Goal: Task Accomplishment & Management: Complete application form

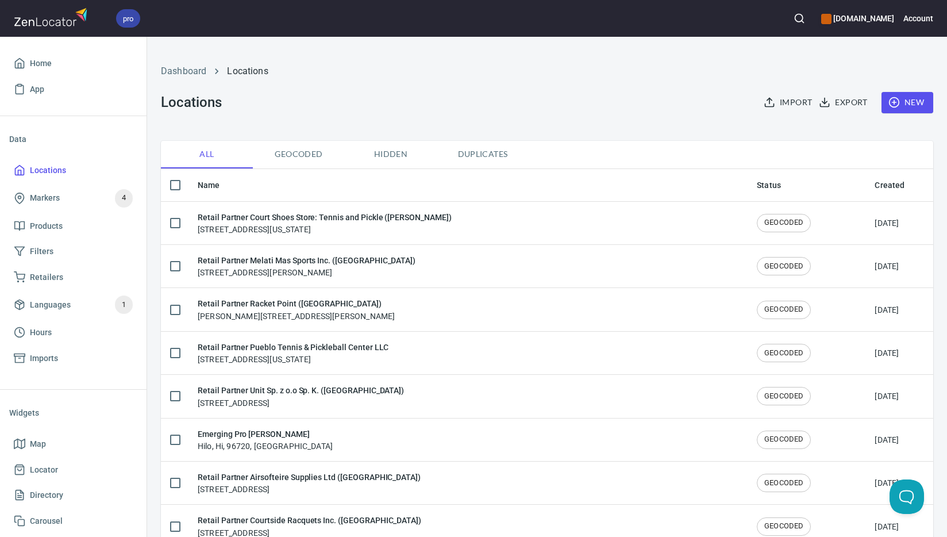
click at [907, 99] on span "New" at bounding box center [907, 102] width 33 height 14
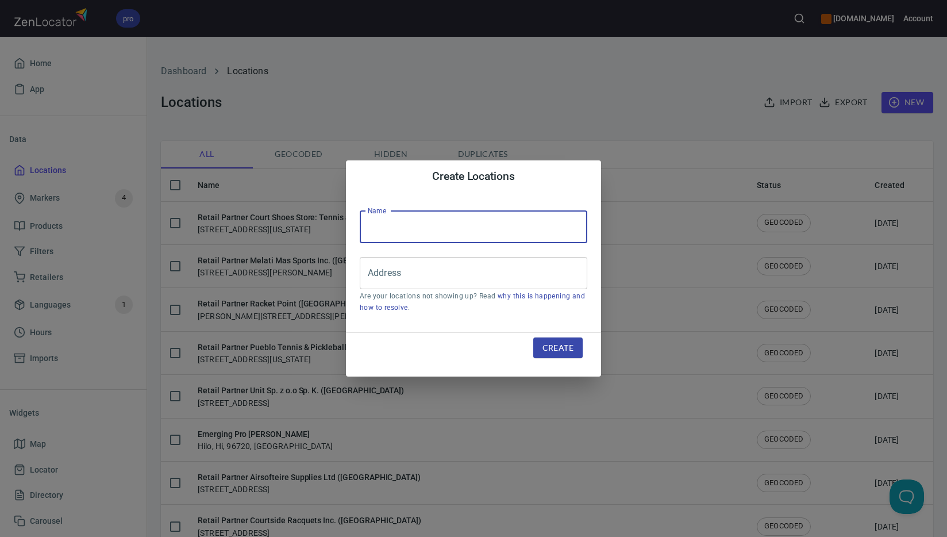
click at [479, 217] on input "text" at bounding box center [474, 227] width 228 height 32
click at [479, 228] on input "text" at bounding box center [474, 227] width 228 height 32
paste input "Sports Circuit Inc. ([GEOGRAPHIC_DATA])"
type input "Retail Partner Sports Circuit Inc. ([GEOGRAPHIC_DATA])"
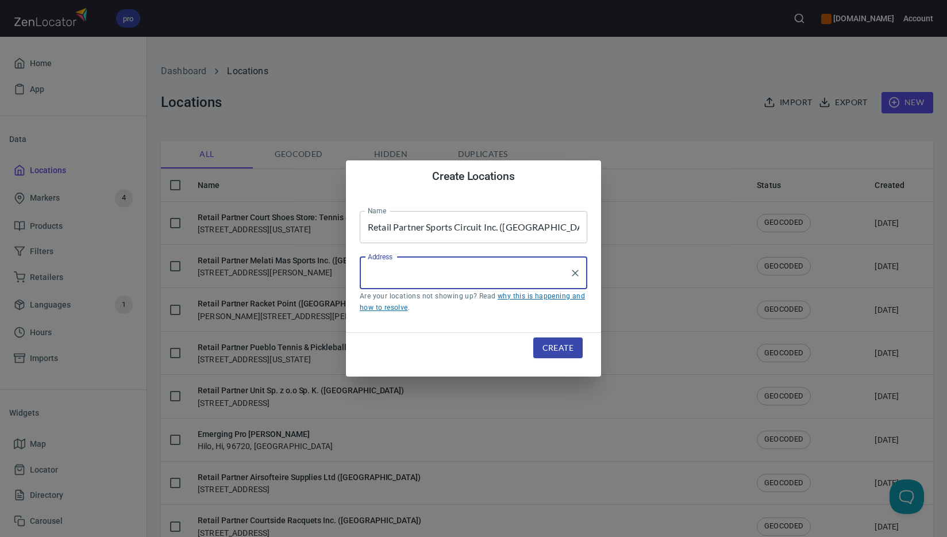
drag, startPoint x: 517, startPoint y: 275, endPoint x: 571, endPoint y: 298, distance: 58.7
click at [517, 275] on input "Address" at bounding box center [465, 273] width 200 height 22
paste input "[STREET_ADDRESS]"
click at [501, 274] on input "[STREET_ADDRESS]" at bounding box center [465, 273] width 200 height 22
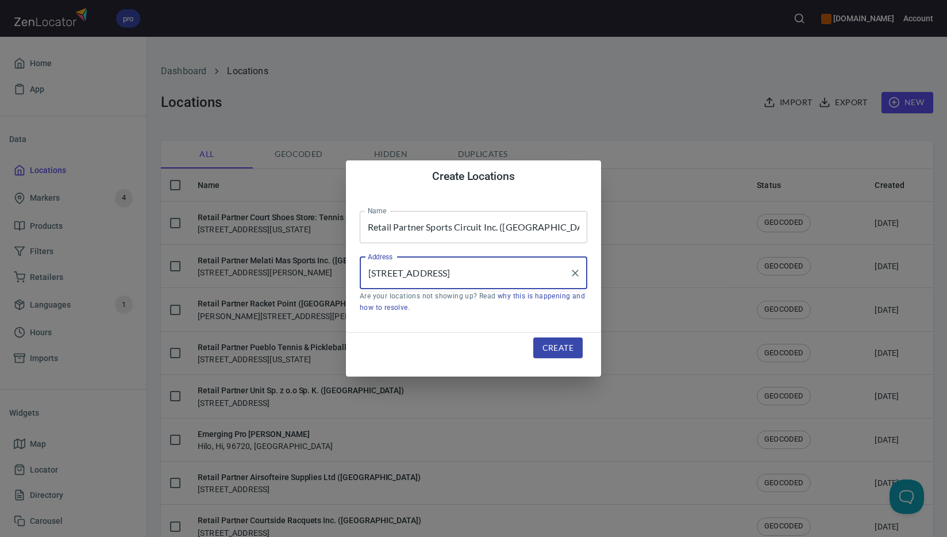
click at [501, 274] on input "[STREET_ADDRESS]" at bounding box center [465, 273] width 200 height 22
click at [499, 270] on input "[STREET_ADDRESS]" at bounding box center [465, 273] width 200 height 22
drag, startPoint x: 392, startPoint y: 273, endPoint x: 346, endPoint y: 274, distance: 46.0
click at [346, 274] on div "Name Retail Partner Sports Circuit Inc. ([GEOGRAPHIC_DATA]) Name Address [STREE…" at bounding box center [473, 263] width 255 height 140
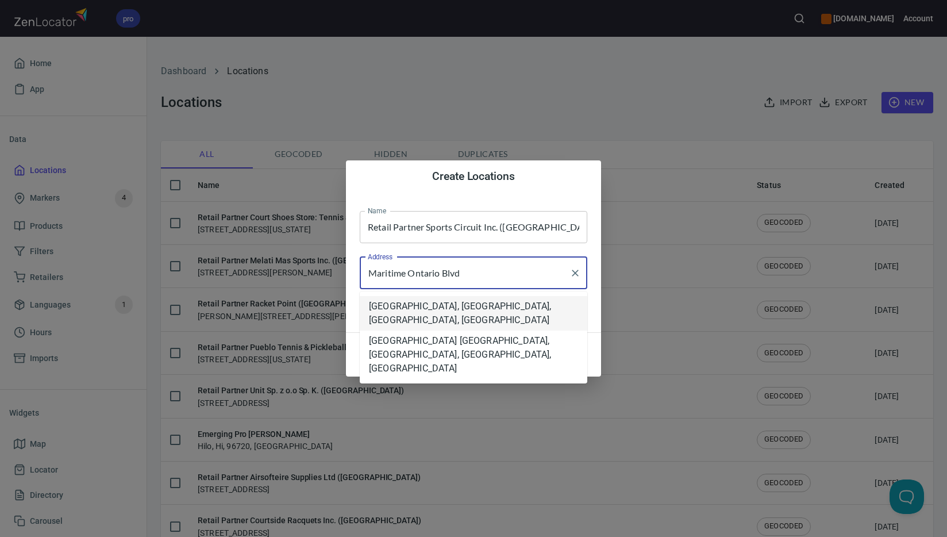
click at [492, 308] on li "[GEOGRAPHIC_DATA], [GEOGRAPHIC_DATA], [GEOGRAPHIC_DATA], [GEOGRAPHIC_DATA]" at bounding box center [474, 313] width 228 height 34
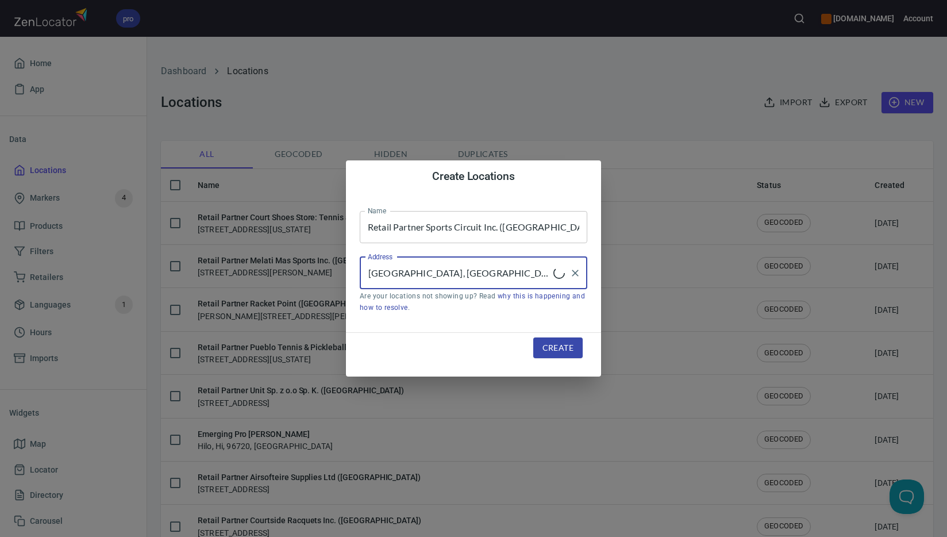
type input "[GEOGRAPHIC_DATA], [GEOGRAPHIC_DATA], [GEOGRAPHIC_DATA], [GEOGRAPHIC_DATA]"
click at [556, 346] on span "Create" at bounding box center [557, 348] width 31 height 14
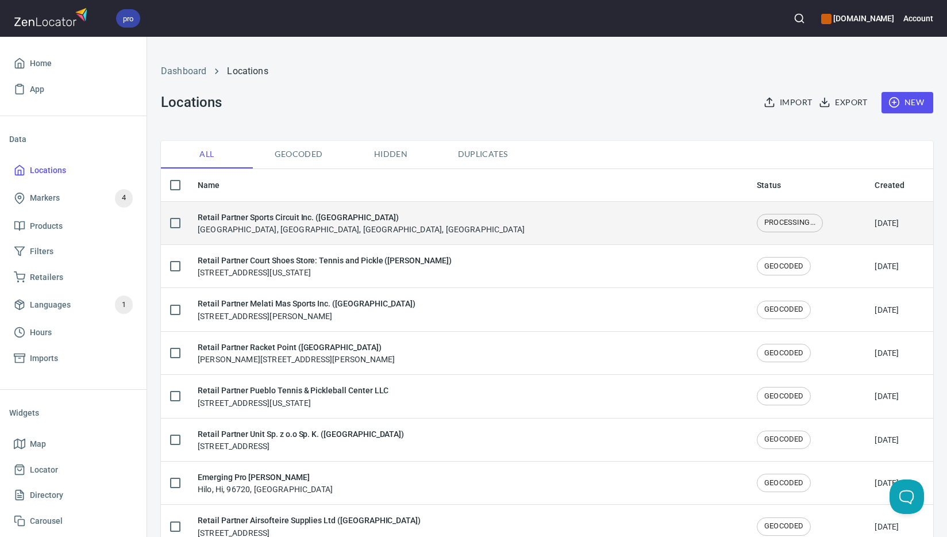
click at [320, 225] on div "Retail Partner Sports Circuit Inc. ([GEOGRAPHIC_DATA]) [GEOGRAPHIC_DATA], [GEOG…" at bounding box center [361, 223] width 327 height 24
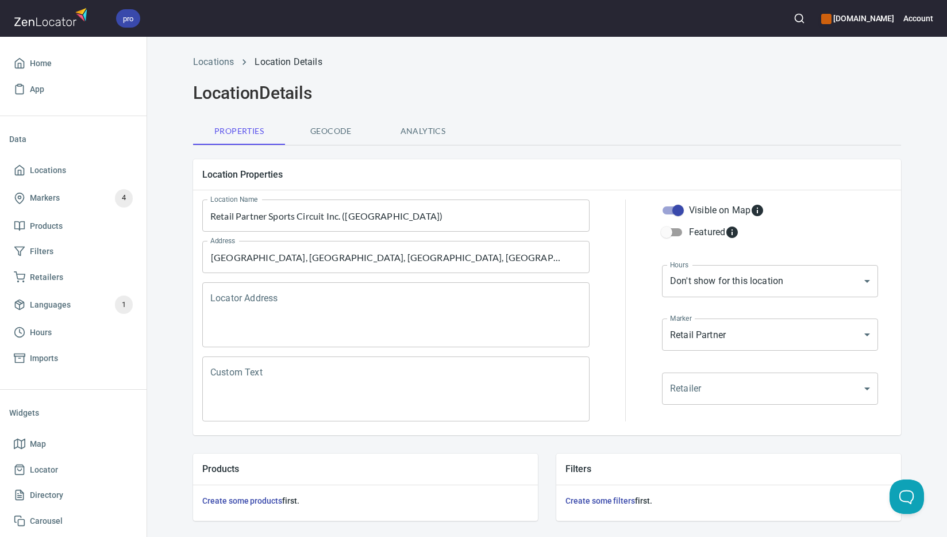
click at [312, 299] on textarea "Locator Address" at bounding box center [395, 315] width 371 height 44
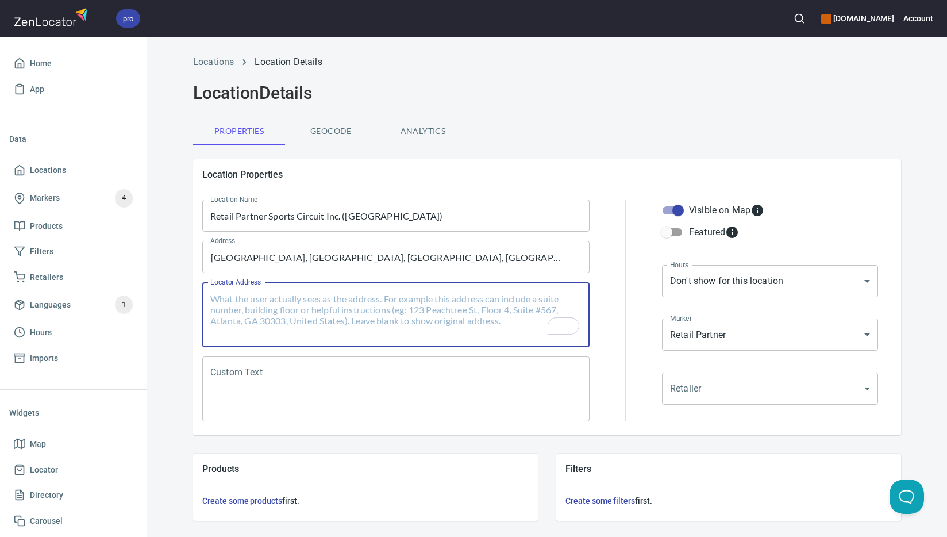
paste textarea "[STREET_ADDRESS]"
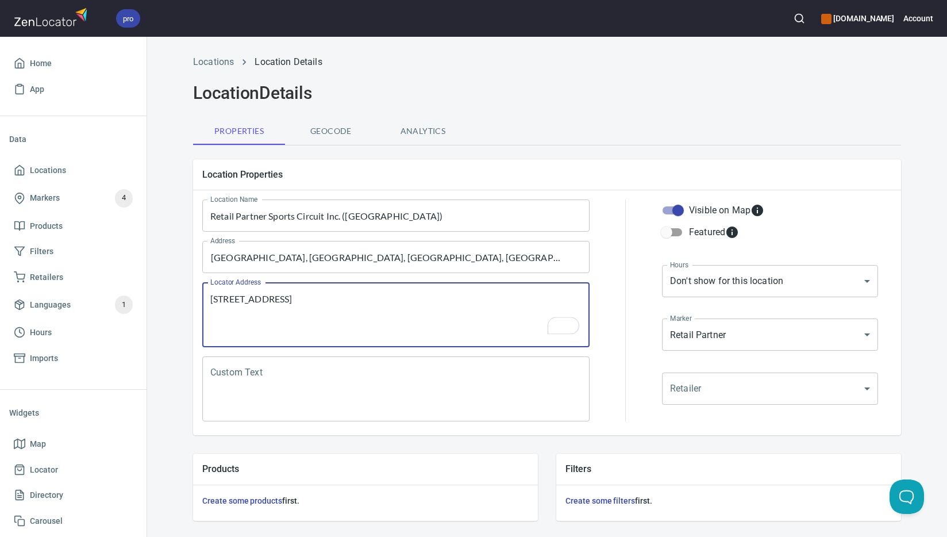
type textarea "[STREET_ADDRESS]"
click at [354, 369] on textarea "Custom Text" at bounding box center [395, 389] width 371 height 44
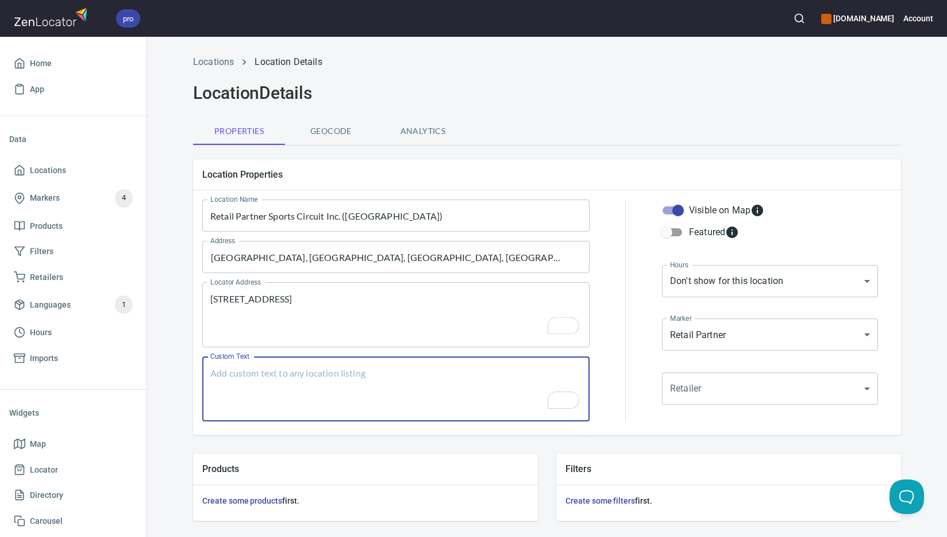
paste textarea "Brands Carried: SelkirkJoola, Head, Paddletek, Gearbox Return Policy:"
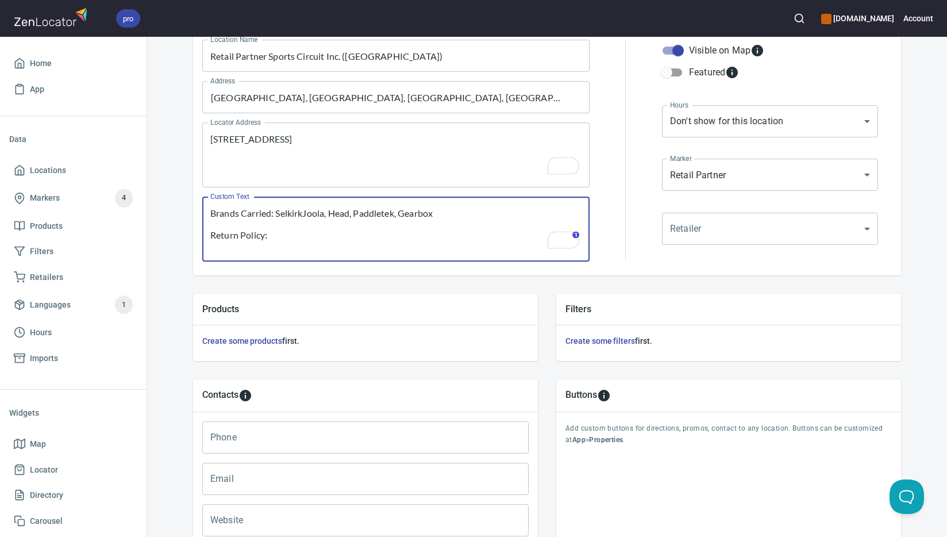
type textarea "Brands Carried: SelkirkJoola, Head, Paddletek, Gearbox Return Policy:"
click at [329, 439] on input "Phone" at bounding box center [365, 437] width 326 height 32
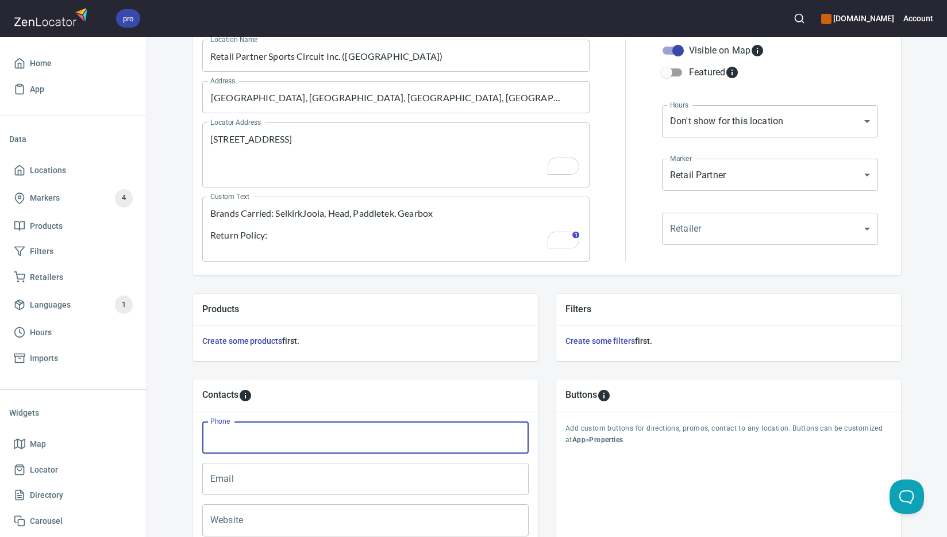
paste input "[PHONE_NUMBER]"
type input "[PHONE_NUMBER]"
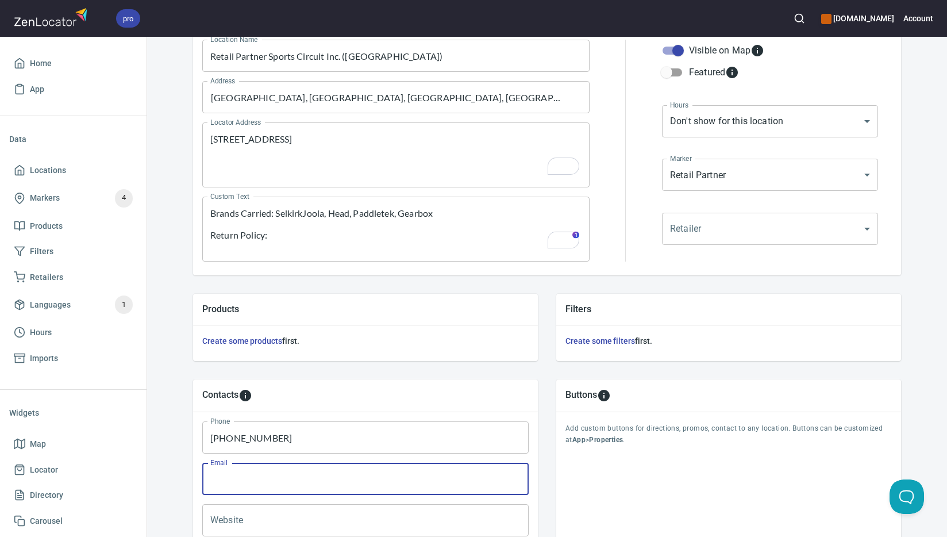
paste input "[EMAIL_ADDRESS][DOMAIN_NAME]"
type input "[EMAIL_ADDRESS][DOMAIN_NAME]"
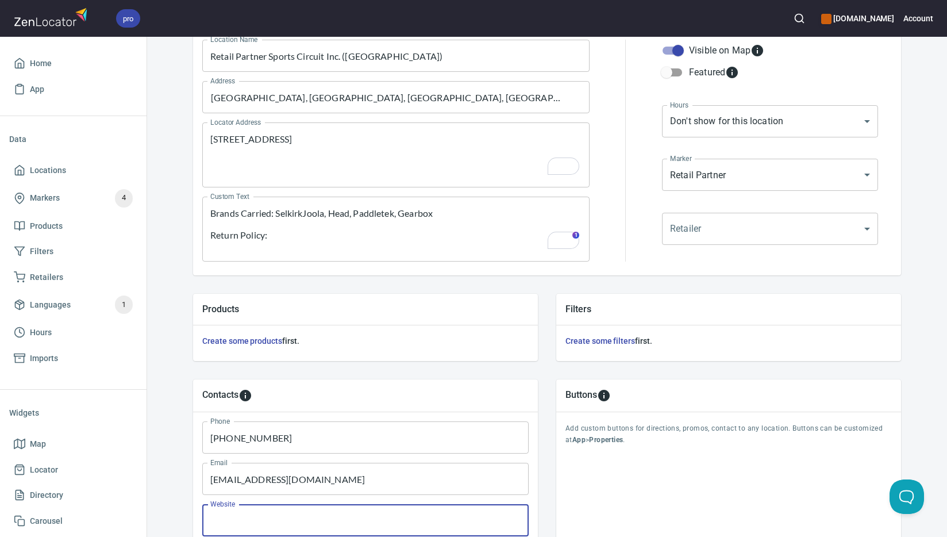
paste input "[URL][DOMAIN_NAME]"
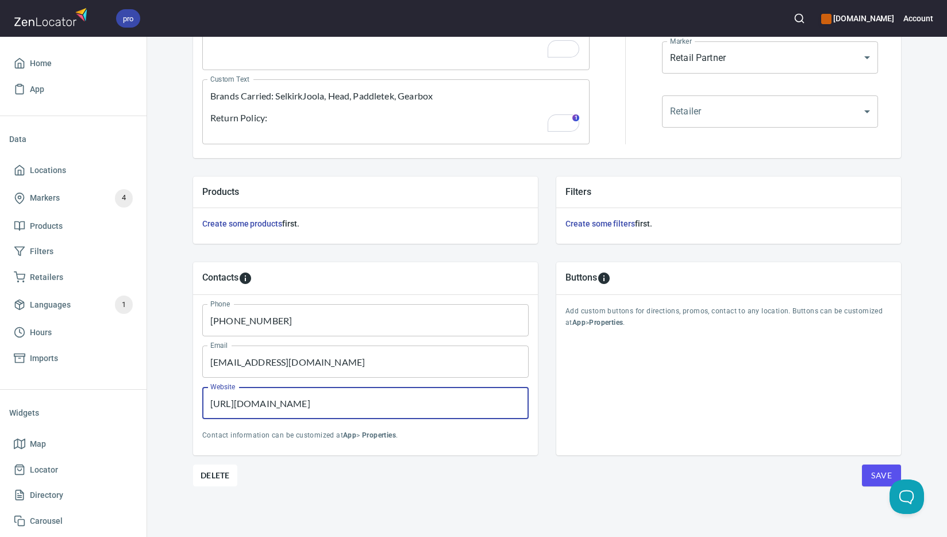
type input "[URL][DOMAIN_NAME]"
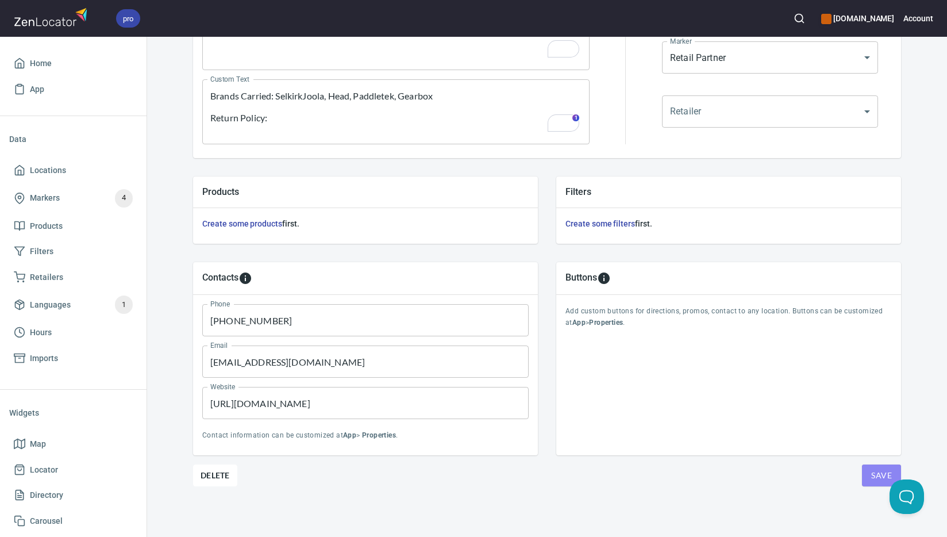
click at [871, 476] on span "Save" at bounding box center [881, 475] width 21 height 14
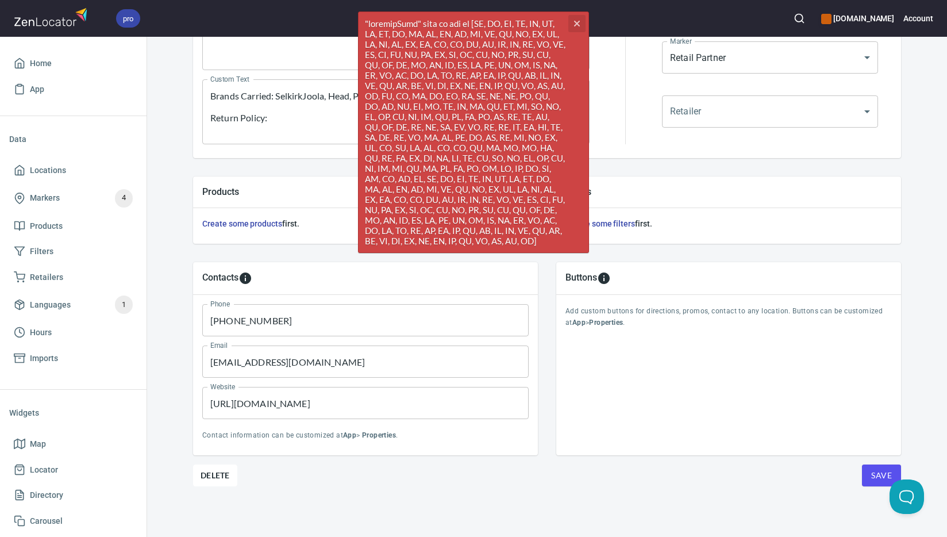
click at [580, 19] on icon "cross" at bounding box center [576, 23] width 9 height 9
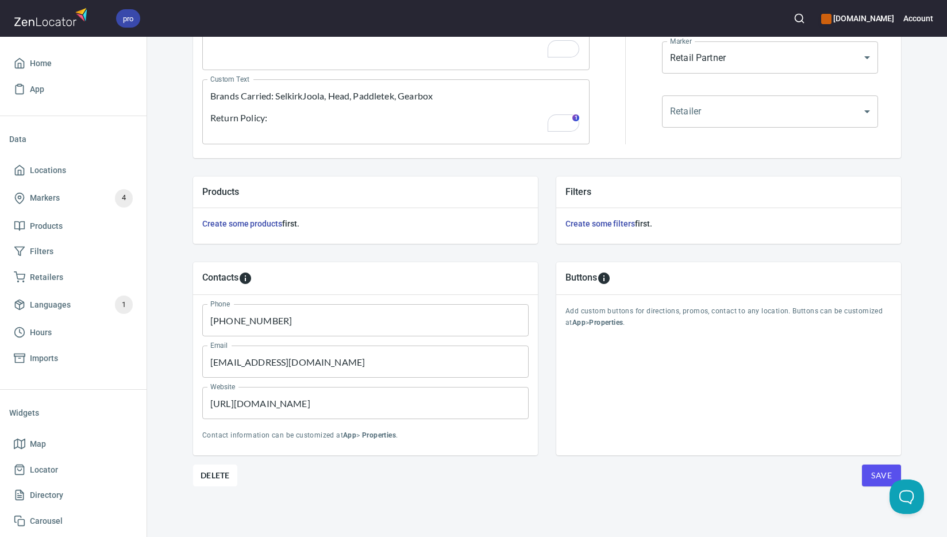
scroll to position [0, 0]
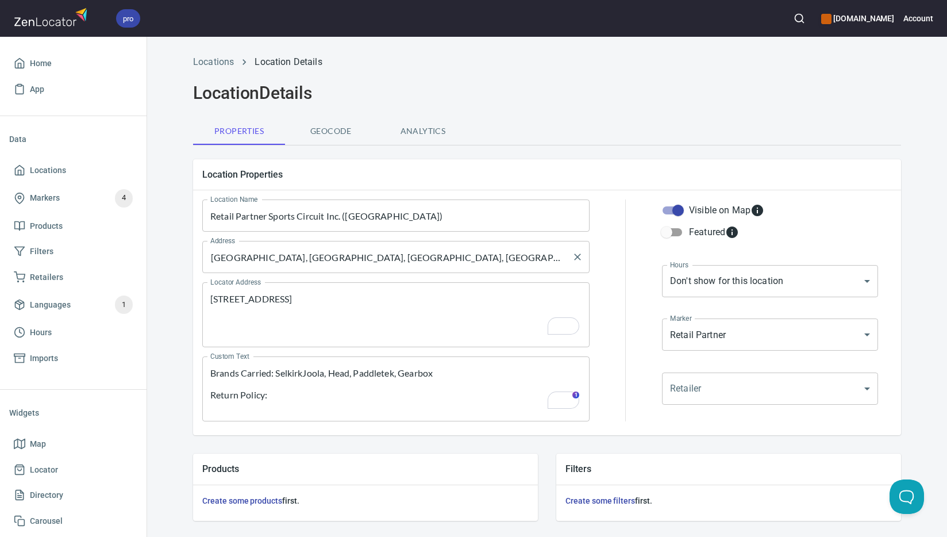
click at [315, 261] on input "[GEOGRAPHIC_DATA], [GEOGRAPHIC_DATA], [GEOGRAPHIC_DATA], [GEOGRAPHIC_DATA]" at bounding box center [387, 257] width 360 height 22
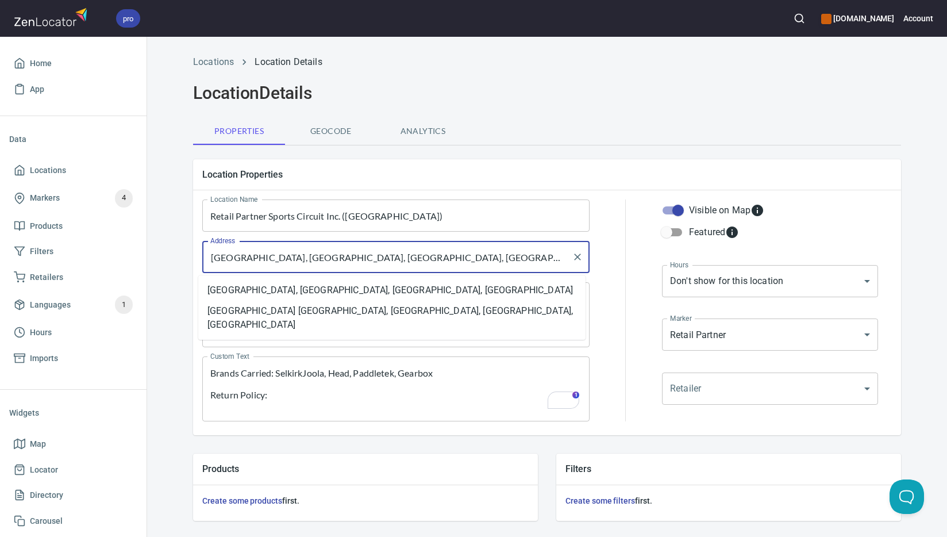
click at [315, 261] on input "[GEOGRAPHIC_DATA], [GEOGRAPHIC_DATA], [GEOGRAPHIC_DATA], [GEOGRAPHIC_DATA]" at bounding box center [387, 257] width 360 height 22
click at [322, 291] on li "[GEOGRAPHIC_DATA], [GEOGRAPHIC_DATA], [GEOGRAPHIC_DATA], [GEOGRAPHIC_DATA]" at bounding box center [391, 290] width 387 height 21
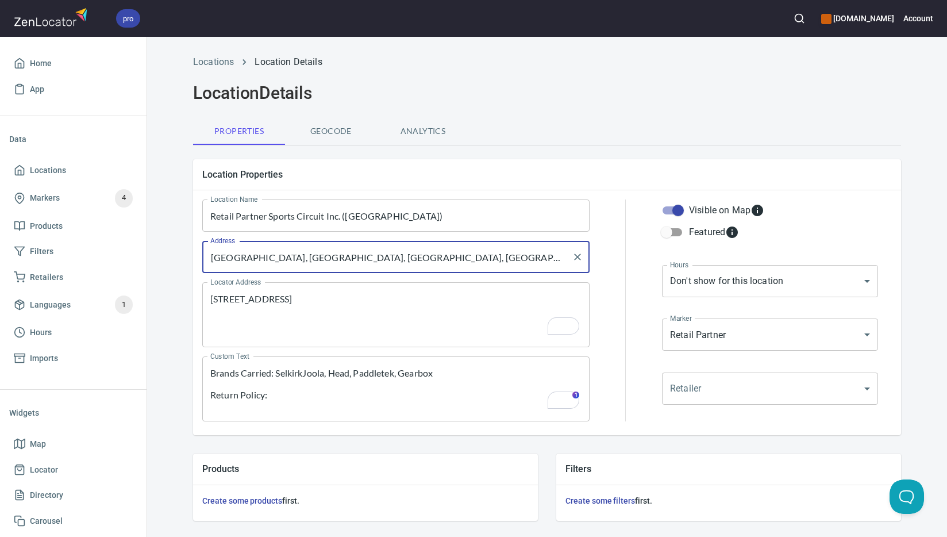
scroll to position [277, 0]
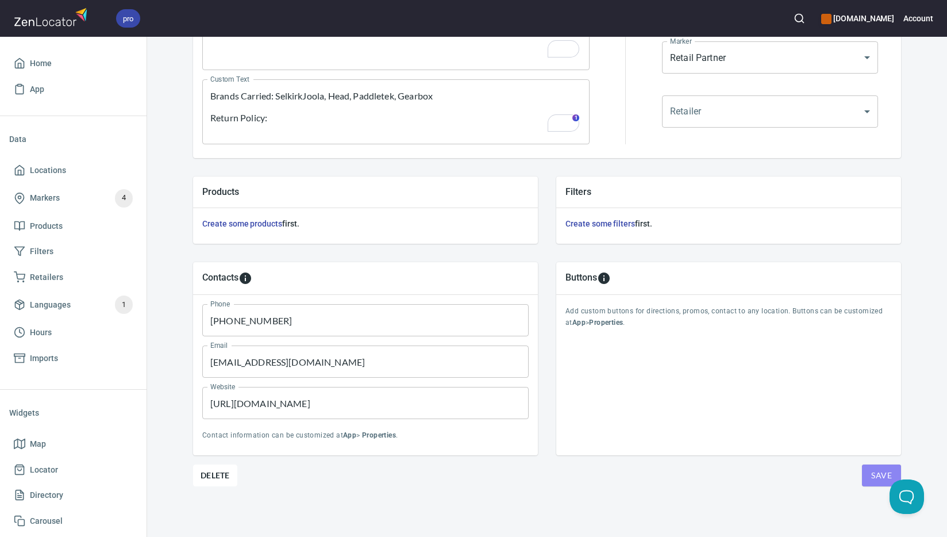
click at [871, 478] on span "Save" at bounding box center [881, 475] width 21 height 14
